Goal: Information Seeking & Learning: Understand process/instructions

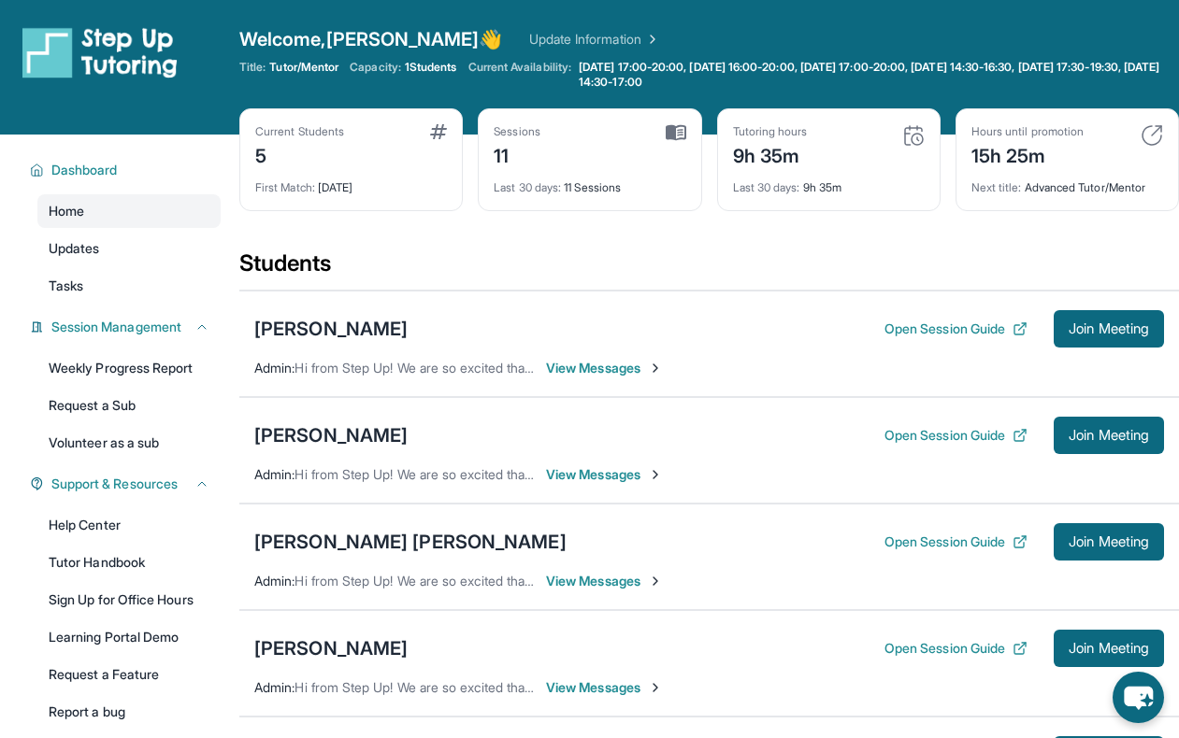
scroll to position [228, 0]
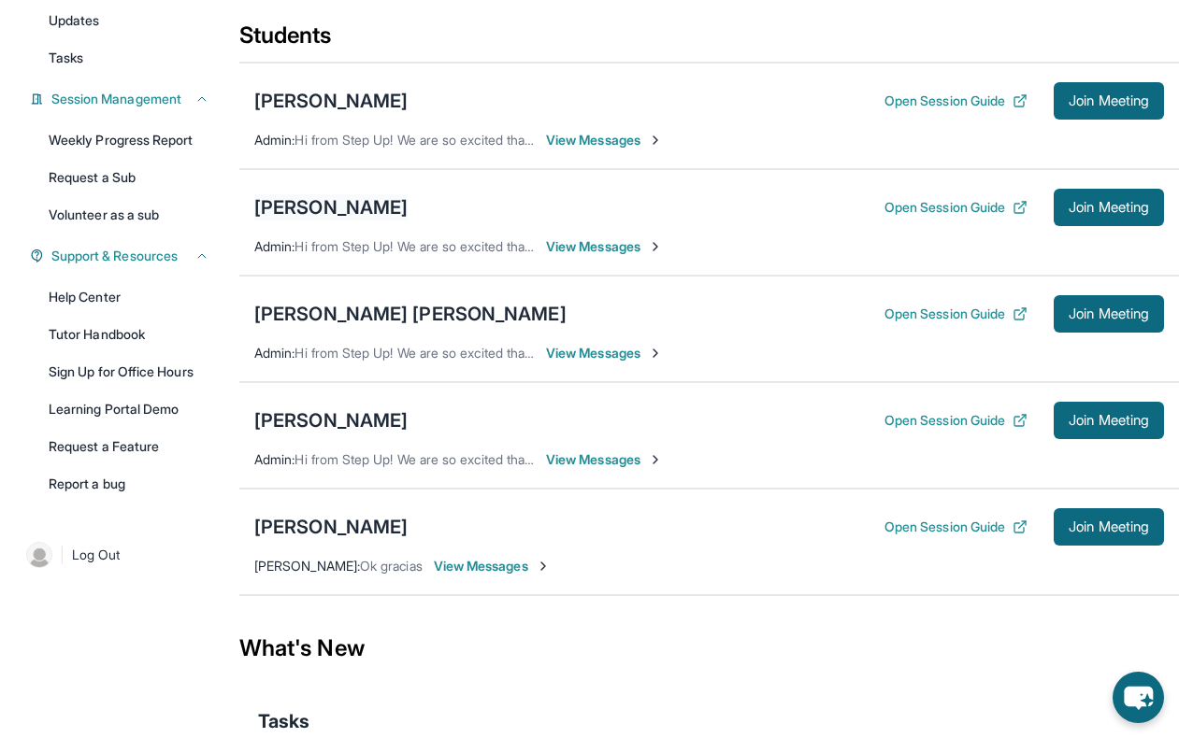
click at [282, 195] on div "[PERSON_NAME]" at bounding box center [330, 207] width 153 height 26
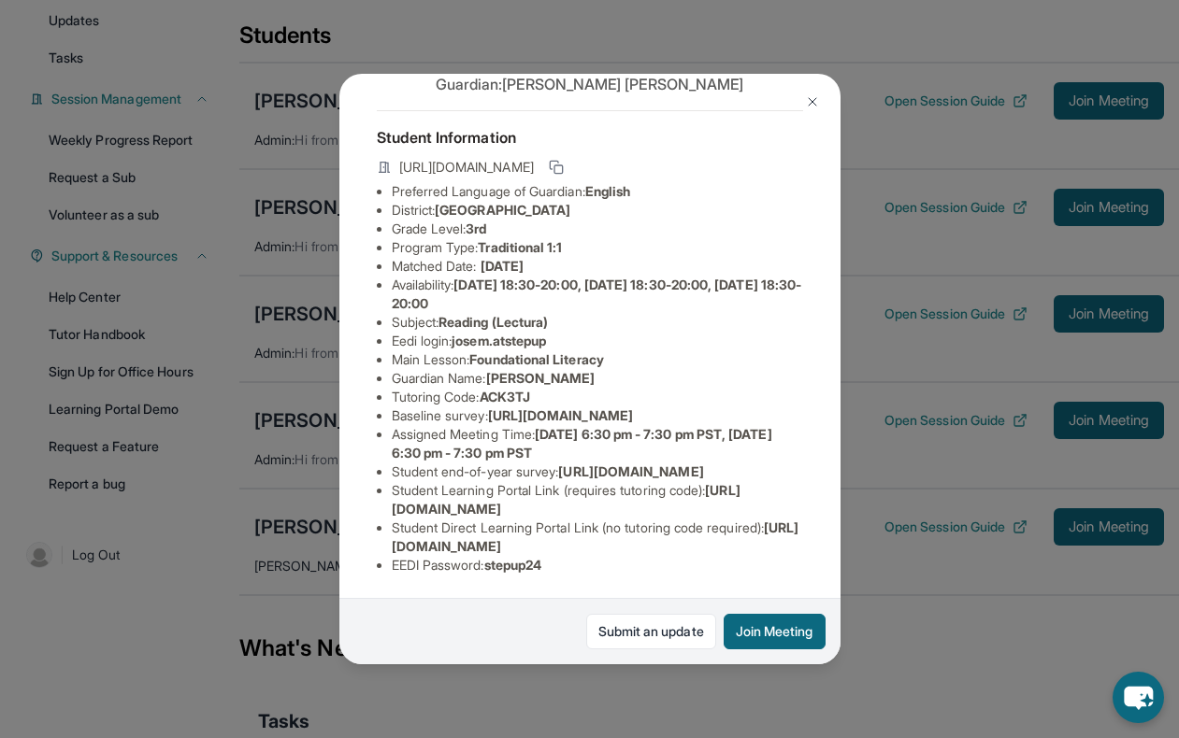
scroll to position [100, 0]
drag, startPoint x: 490, startPoint y: 360, endPoint x: 546, endPoint y: 364, distance: 56.2
click at [546, 388] on li "Tutoring Code : ACK3TJ" at bounding box center [597, 397] width 411 height 19
copy span "ACK3TJ"
click at [537, 407] on li "Baseline survey : [URL][DOMAIN_NAME]" at bounding box center [597, 416] width 411 height 19
